Goal: Task Accomplishment & Management: Use online tool/utility

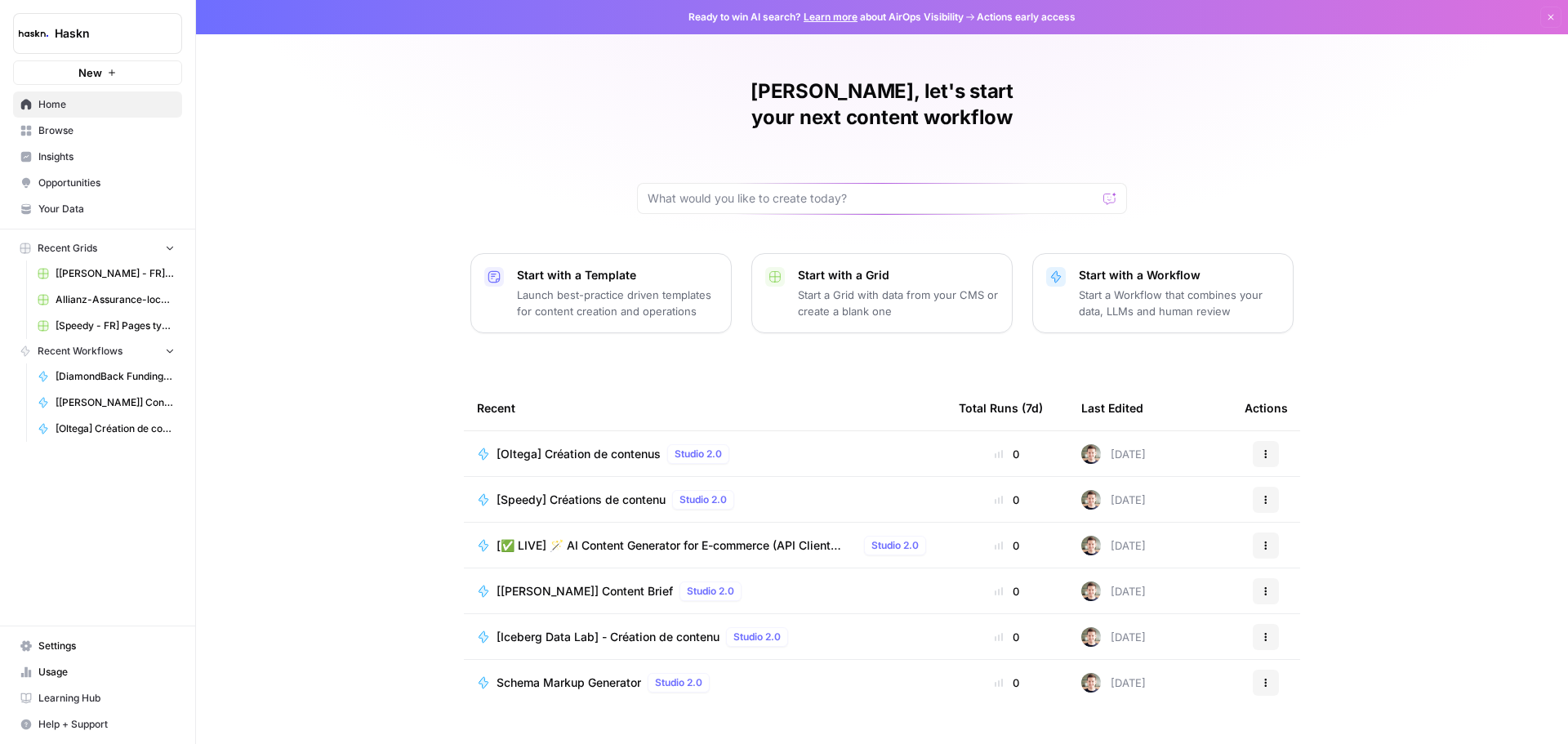
click at [621, 440] on td "[Oltega] Création de contenus Studio 2.0" at bounding box center [705, 453] width 482 height 45
click at [585, 437] on td "[Oltega] Création de contenus Studio 2.0" at bounding box center [705, 453] width 482 height 45
click at [585, 444] on div "[Oltega] Création de contenus Studio 2.0" at bounding box center [616, 453] width 239 height 19
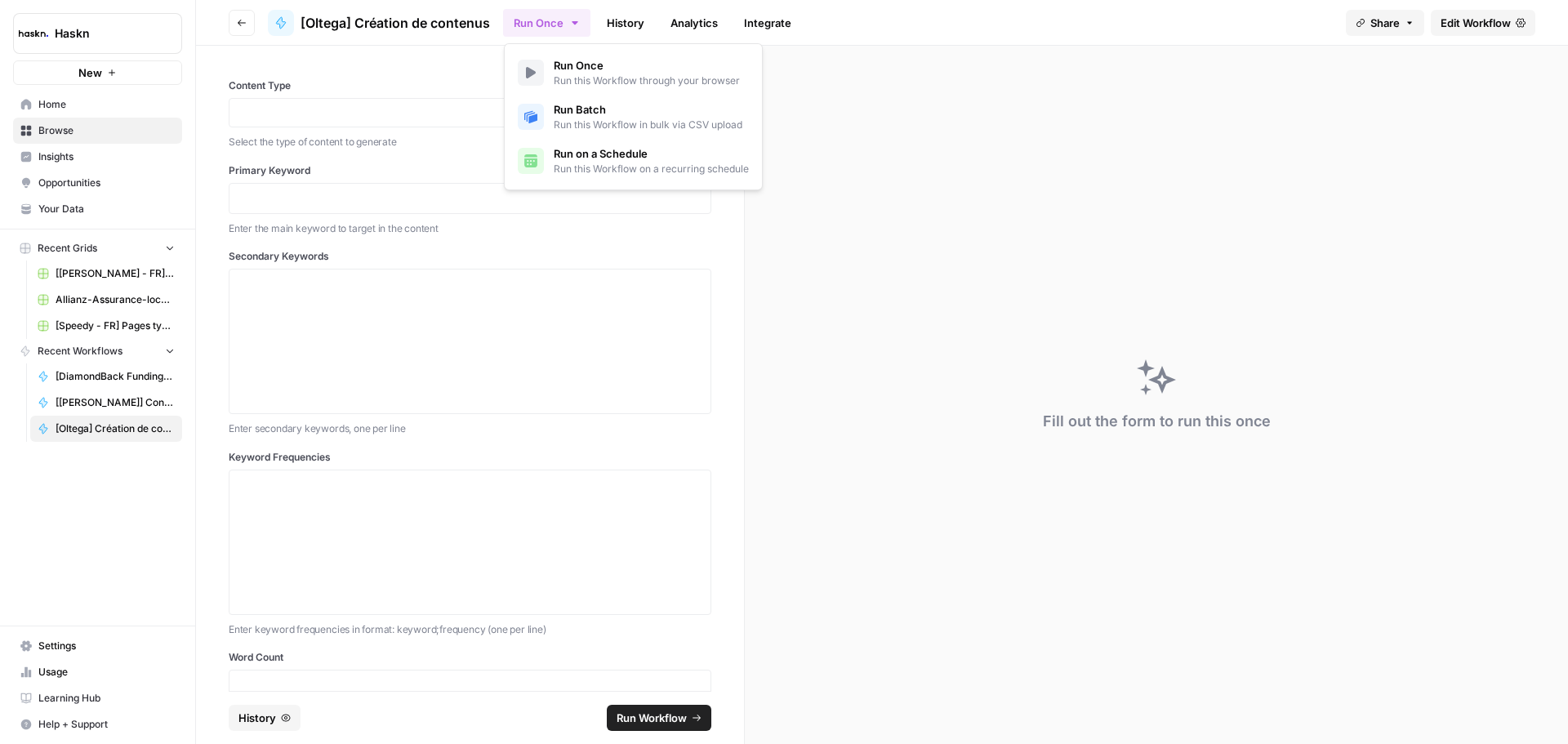
click at [533, 17] on button "Run Once" at bounding box center [547, 23] width 88 height 28
click at [542, 118] on div at bounding box center [531, 116] width 26 height 26
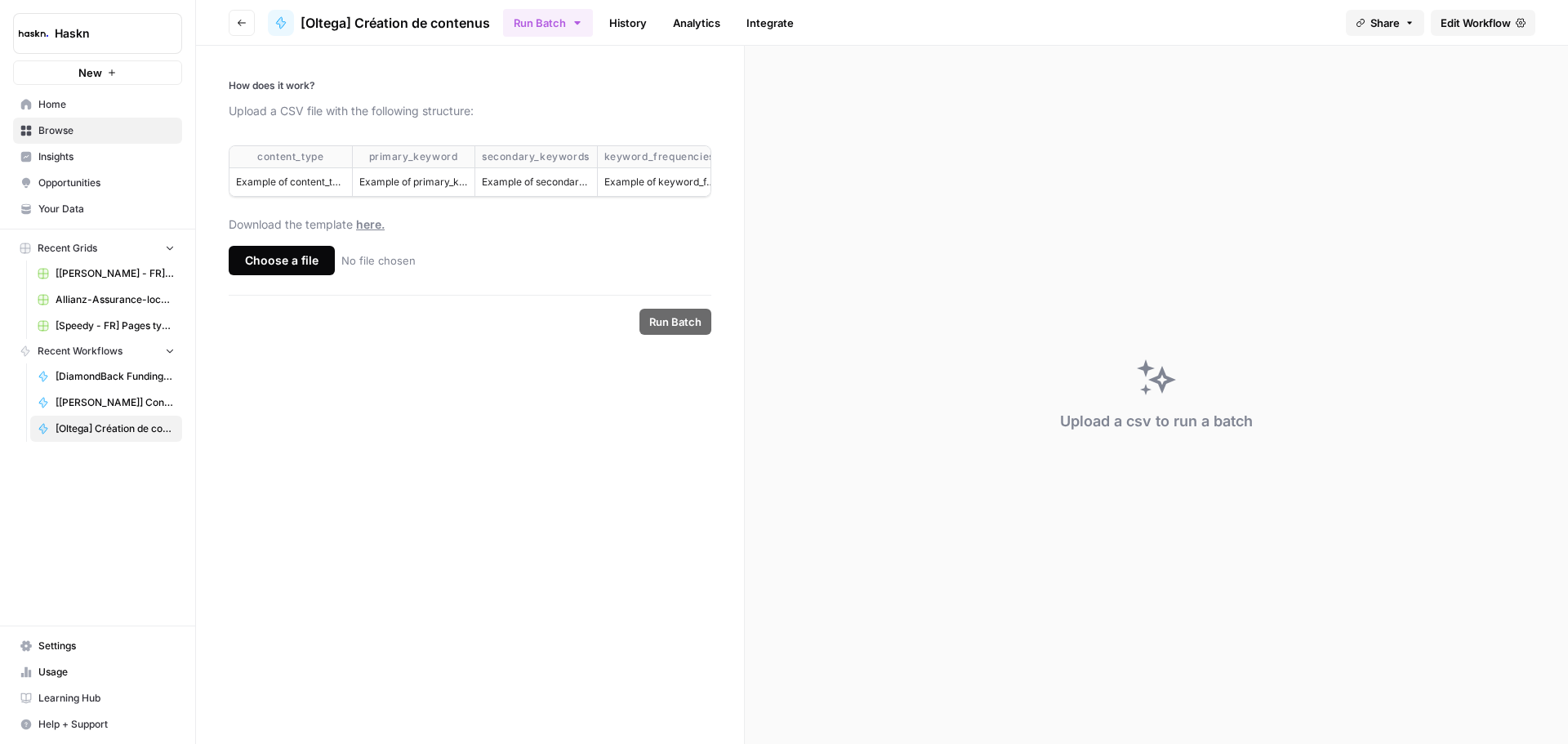
click at [257, 270] on div "Choose a file" at bounding box center [282, 260] width 106 height 30
click at [0, 0] on input "Choose a file No file chosen" at bounding box center [0, 0] width 0 height 0
click at [693, 330] on span "Run Batch" at bounding box center [675, 322] width 53 height 17
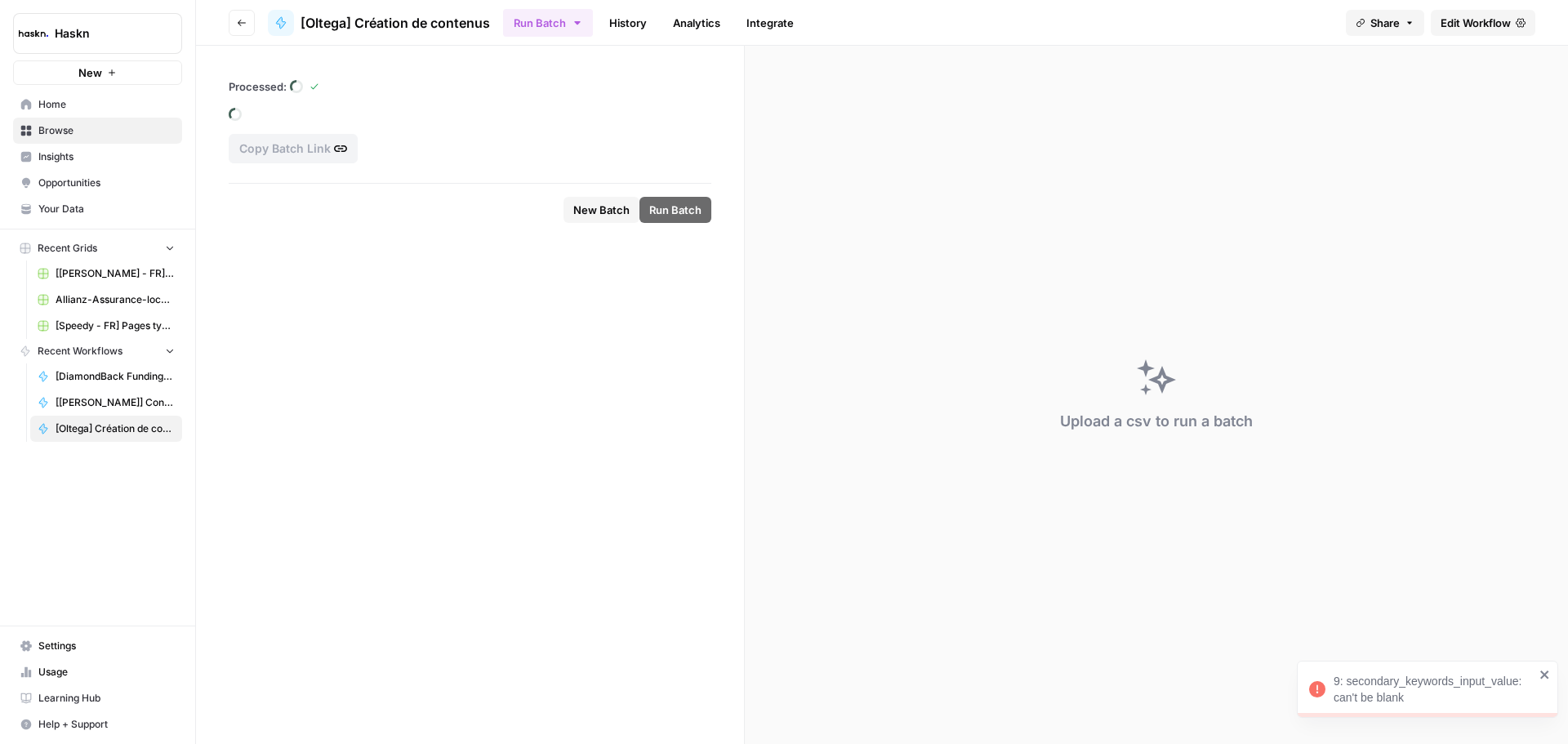
click at [581, 20] on icon "button" at bounding box center [577, 23] width 13 height 13
click at [597, 102] on span "Run Batch" at bounding box center [648, 110] width 188 height 17
click at [570, 50] on div "Run Once Run this Workflow through your browser Run Batch Run this Workflow in …" at bounding box center [633, 116] width 259 height 147
click at [571, 67] on span "Run Once" at bounding box center [647, 66] width 187 height 17
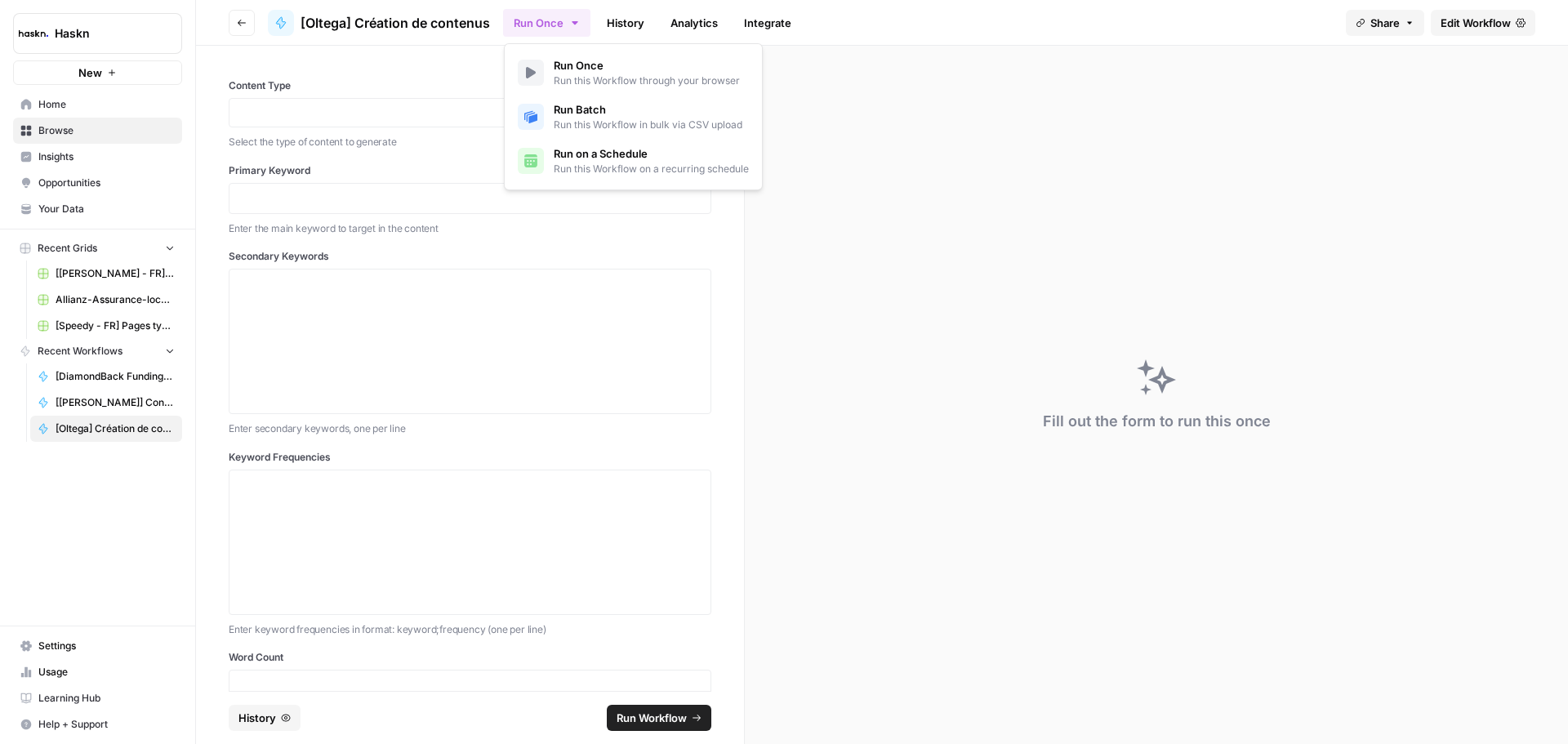
click at [385, 62] on div "Content Type Select the type of content to generate Primary Keyword Enter the m…" at bounding box center [469, 368] width 548 height 645
click at [1489, 31] on link "Edit Workflow" at bounding box center [1483, 23] width 104 height 26
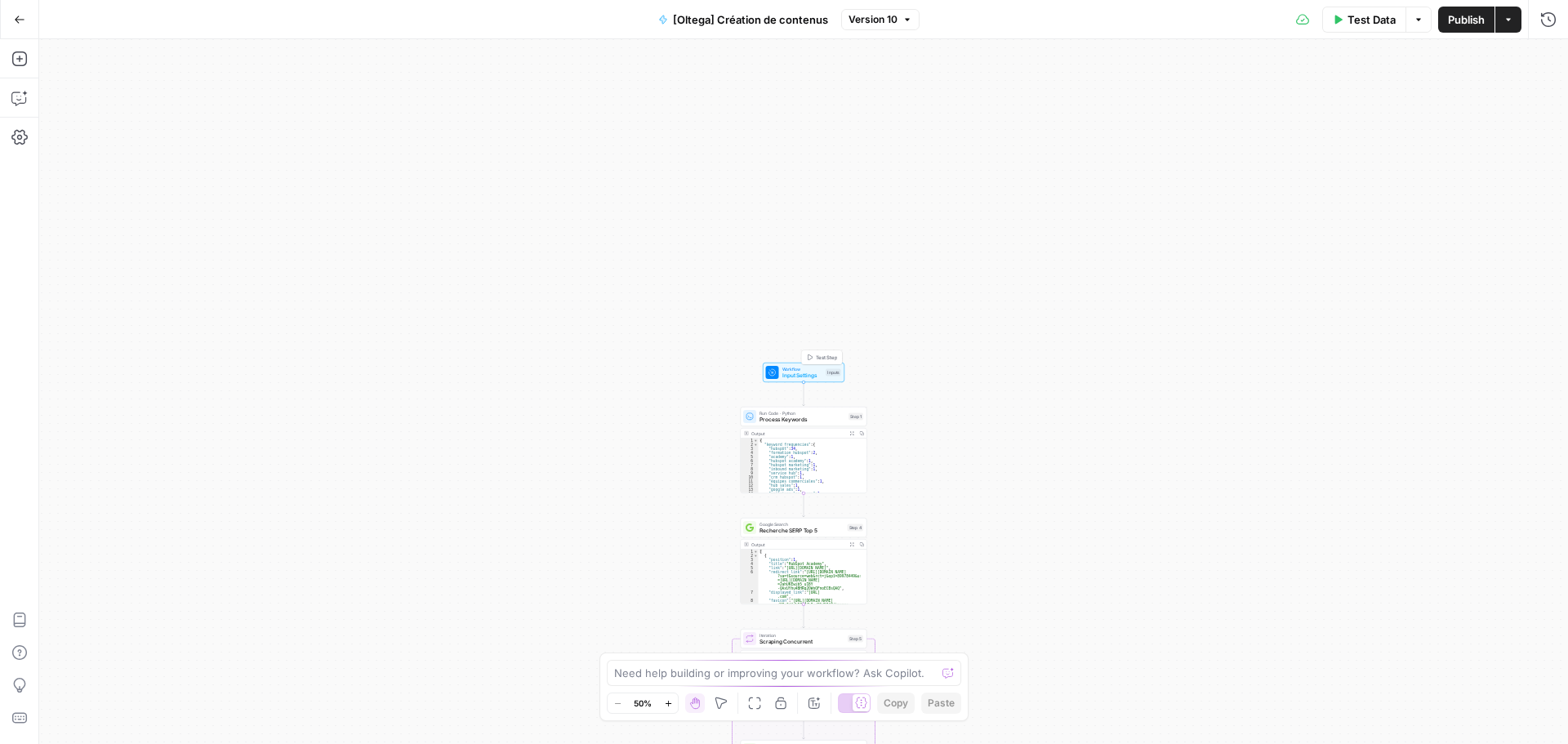
click at [782, 373] on span "Input Settings" at bounding box center [802, 375] width 41 height 8
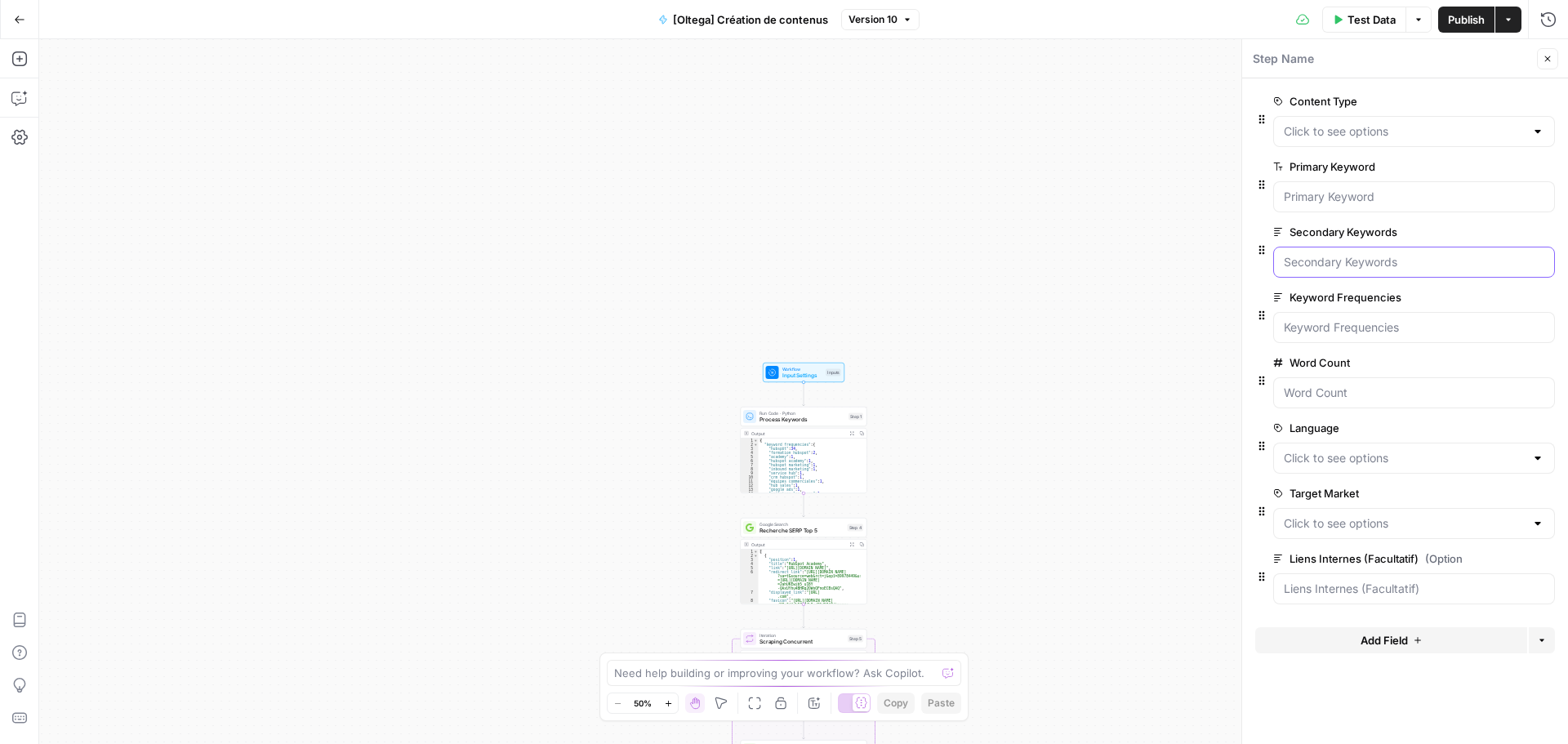
click at [1399, 260] on Keywords "Secondary Keywords" at bounding box center [1414, 262] width 260 height 17
click at [1505, 224] on button "edit field" at bounding box center [1501, 232] width 63 height 19
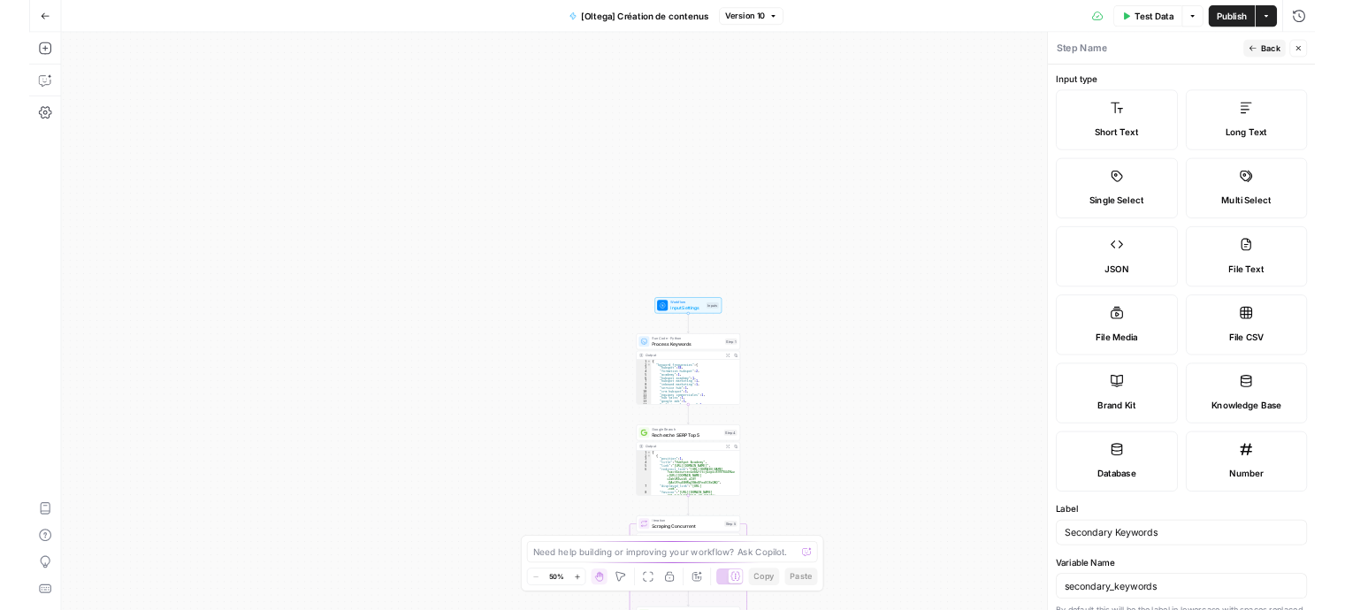
scroll to position [390, 0]
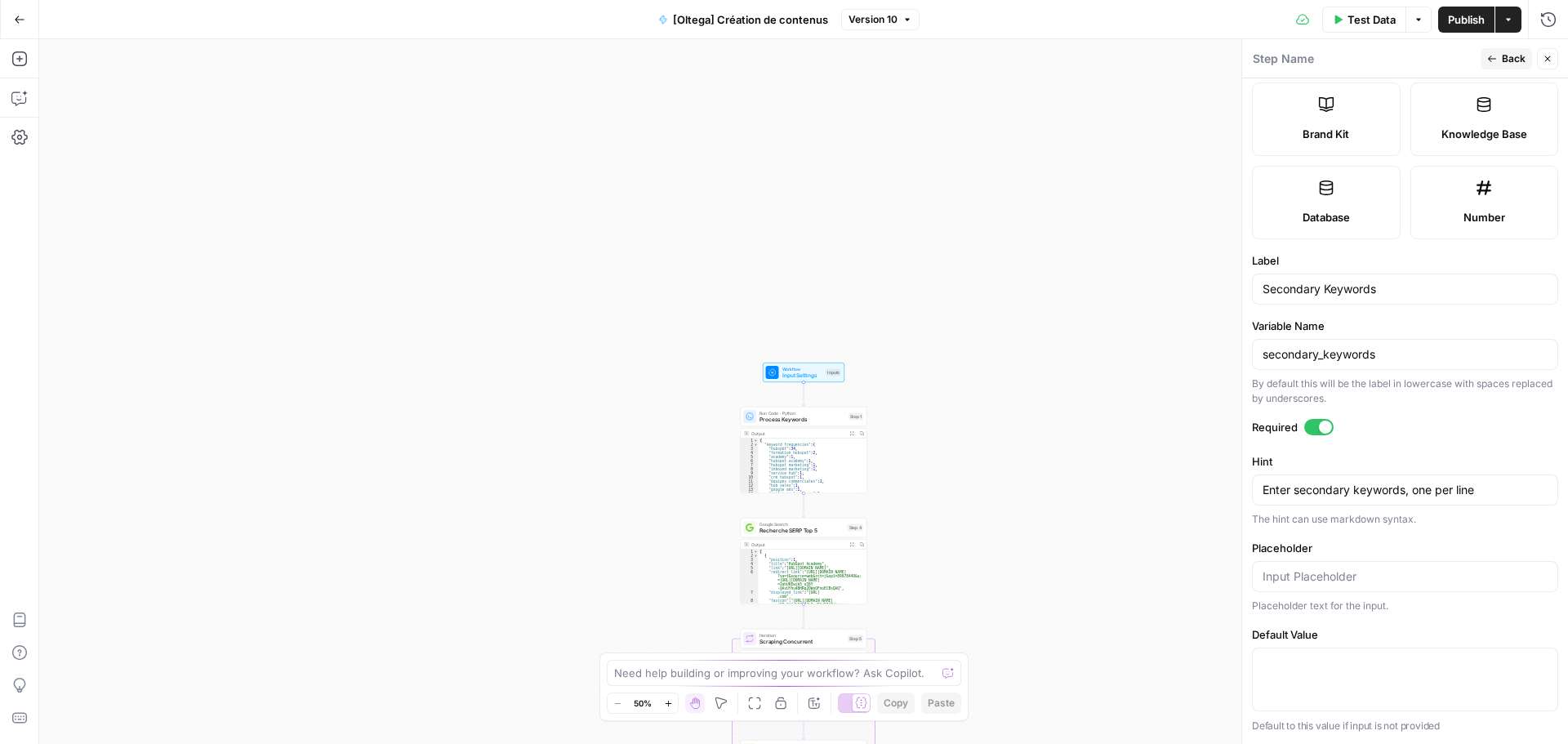
click at [1325, 429] on div at bounding box center [1325, 427] width 13 height 13
click at [1471, 23] on span "Publish" at bounding box center [1466, 19] width 37 height 17
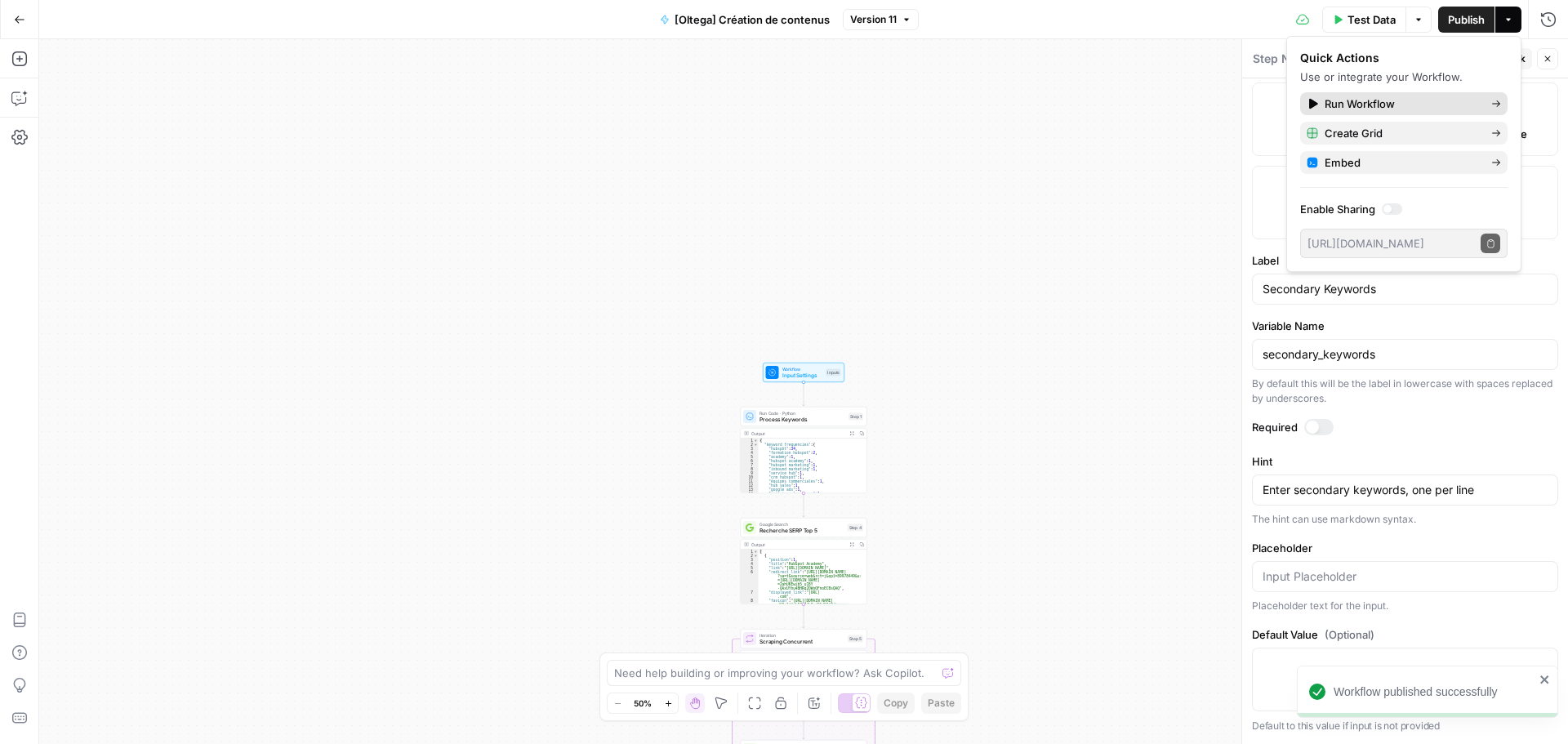
click at [1340, 107] on span "Run Workflow" at bounding box center [1402, 103] width 153 height 17
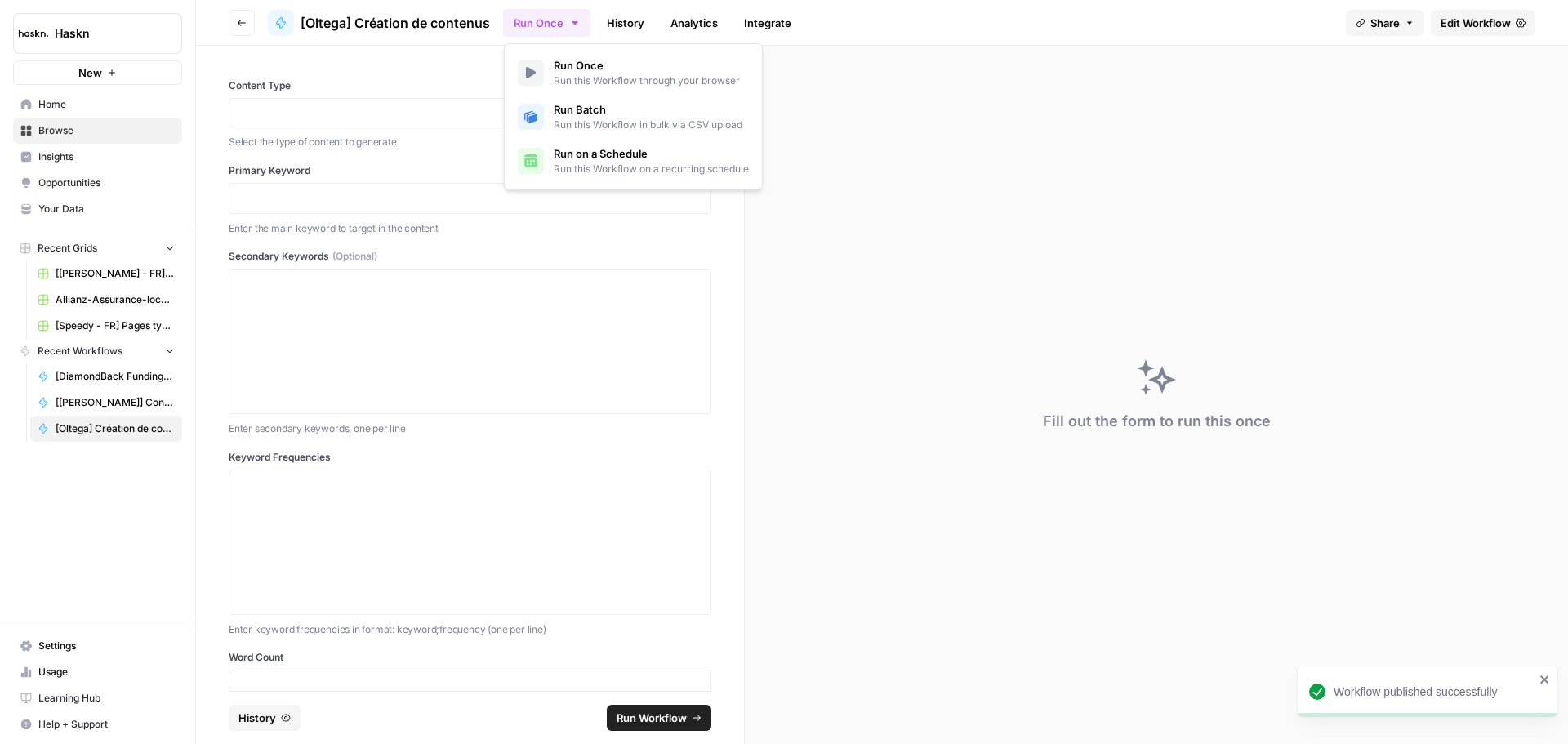
click at [527, 12] on button "Run Once" at bounding box center [547, 23] width 88 height 28
click at [545, 112] on link "Run Batch Run this Workflow in bulk via CSV upload" at bounding box center [633, 117] width 244 height 44
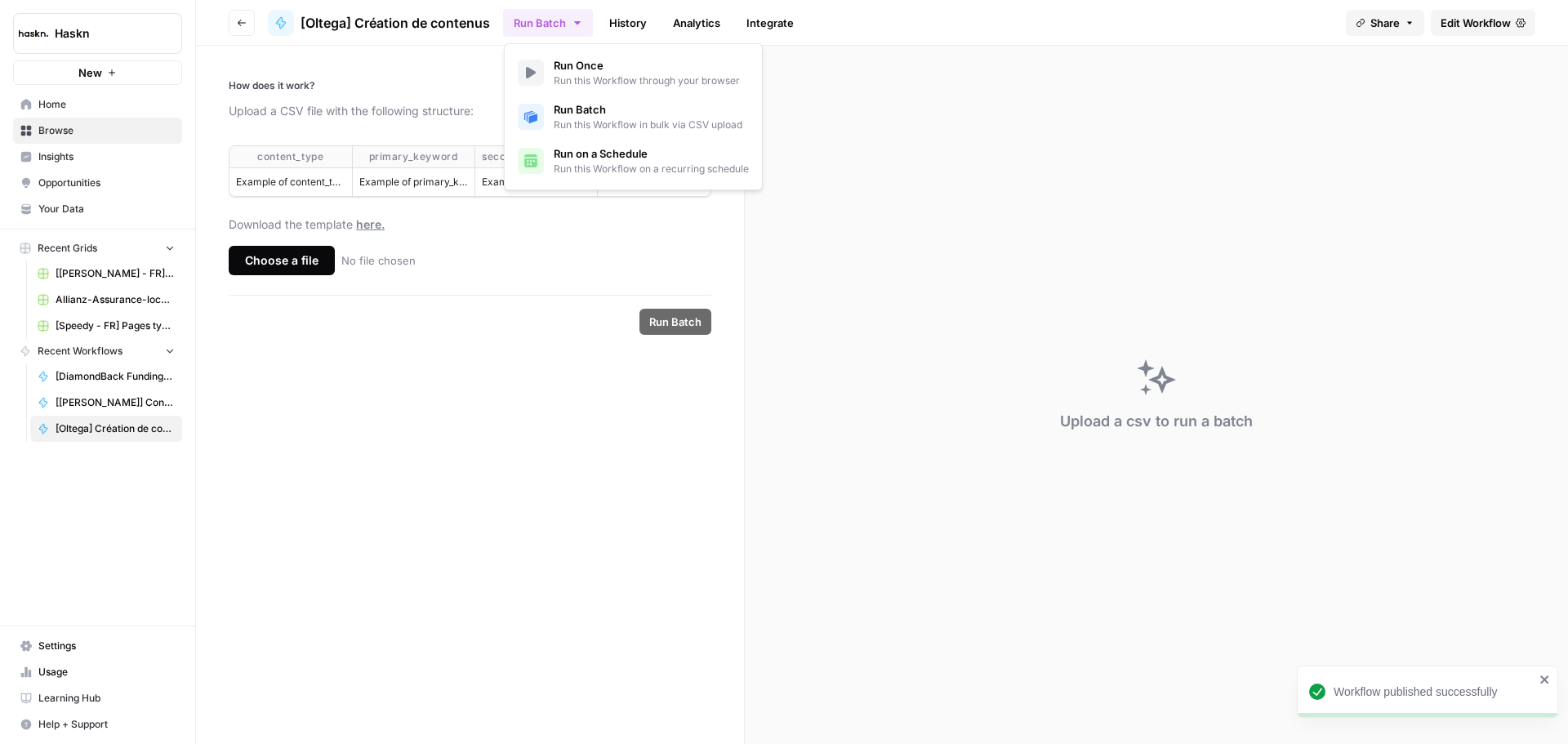
click at [295, 275] on div "Choose a file" at bounding box center [282, 260] width 106 height 30
click at [0, 0] on input "Choose a file No file chosen" at bounding box center [0, 0] width 0 height 0
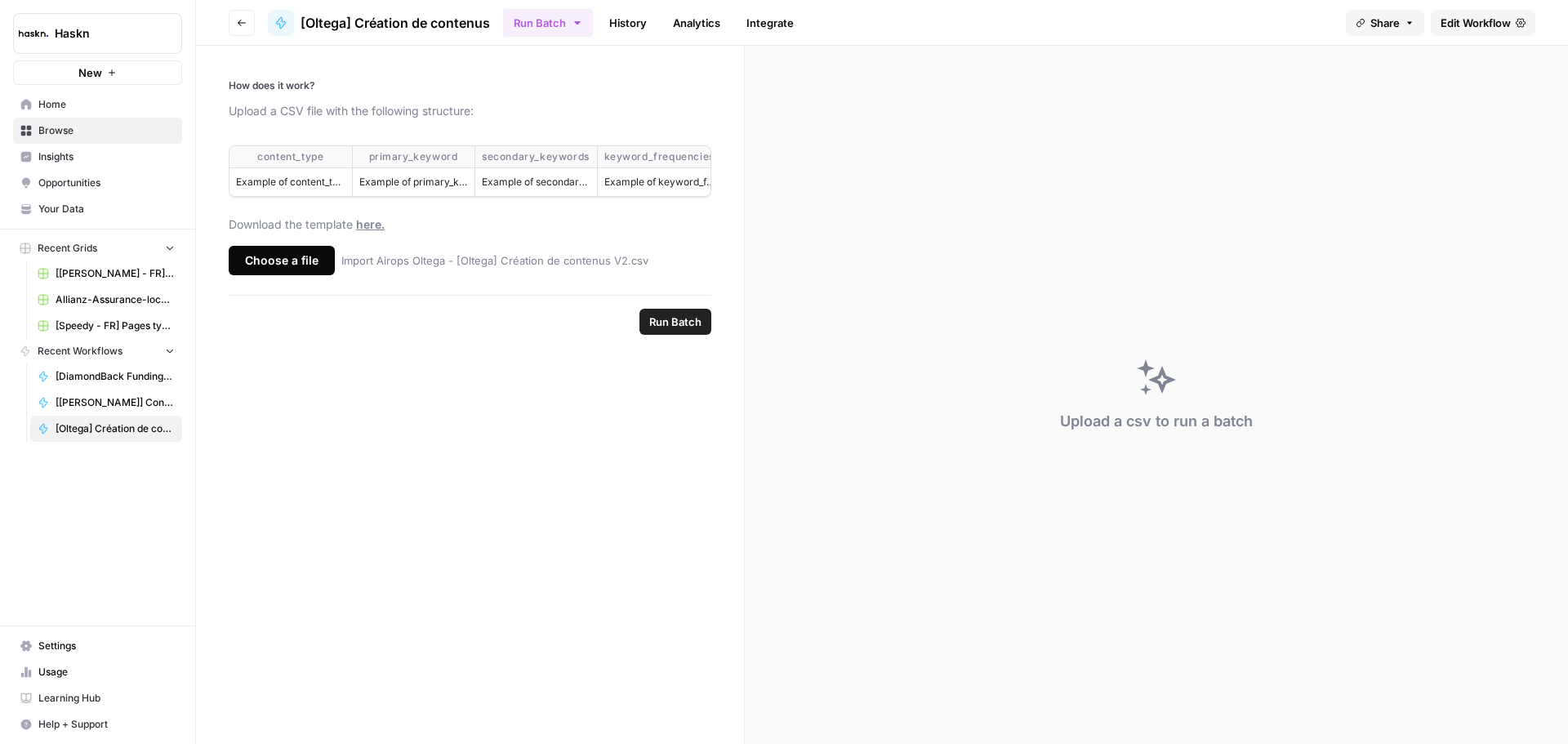
click at [668, 330] on span "Run Batch" at bounding box center [675, 322] width 53 height 17
